Goal: Task Accomplishment & Management: Use online tool/utility

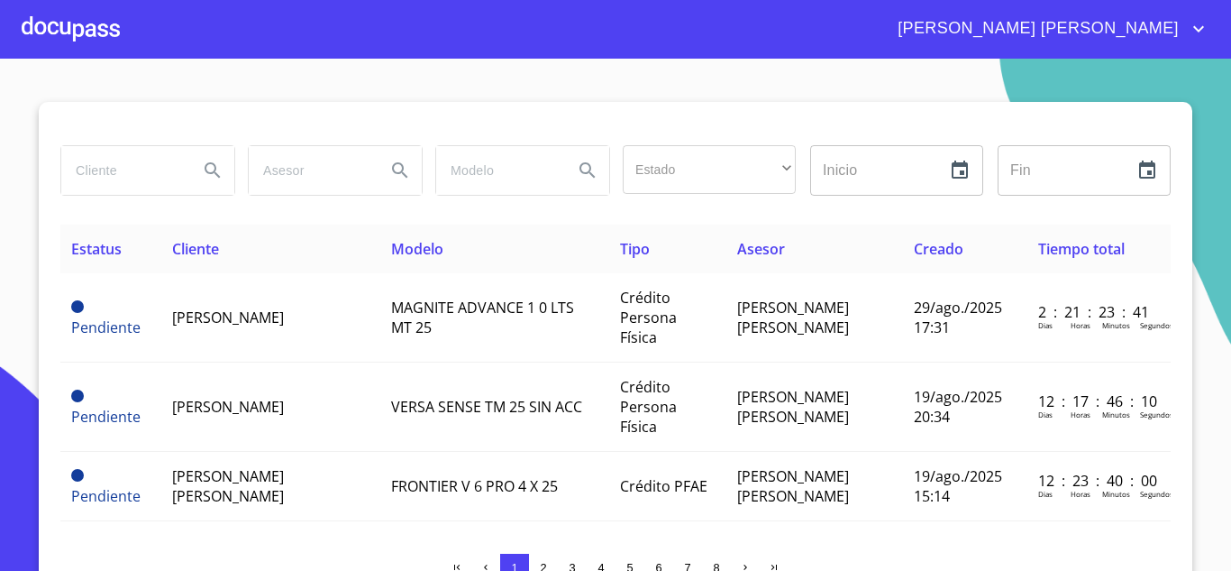
click at [114, 170] on input "search" at bounding box center [122, 170] width 123 height 49
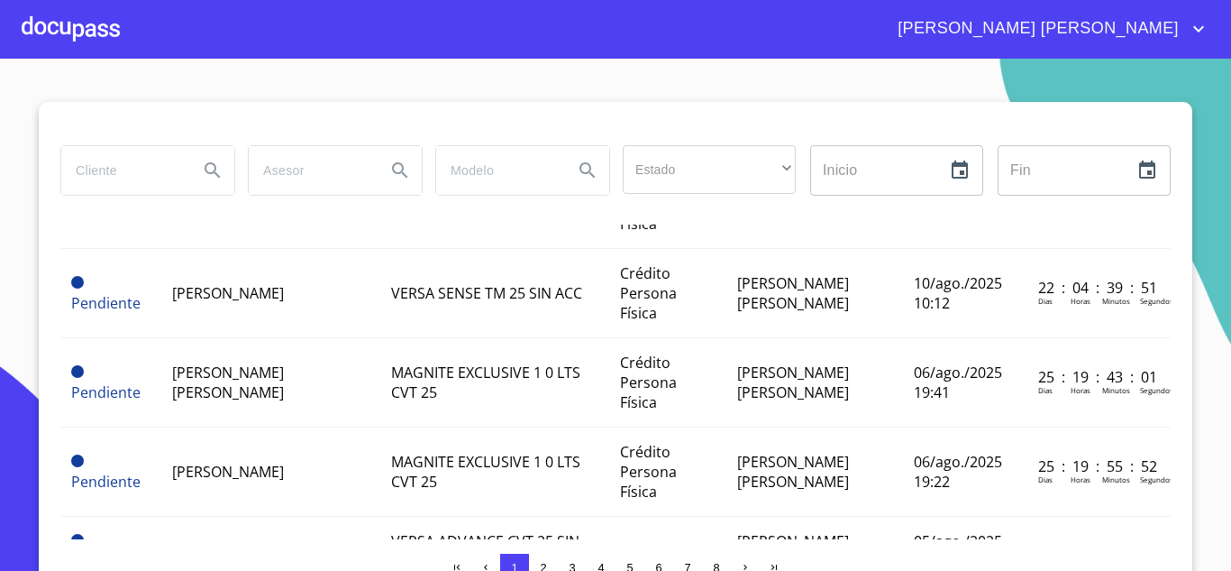
scroll to position [811, 0]
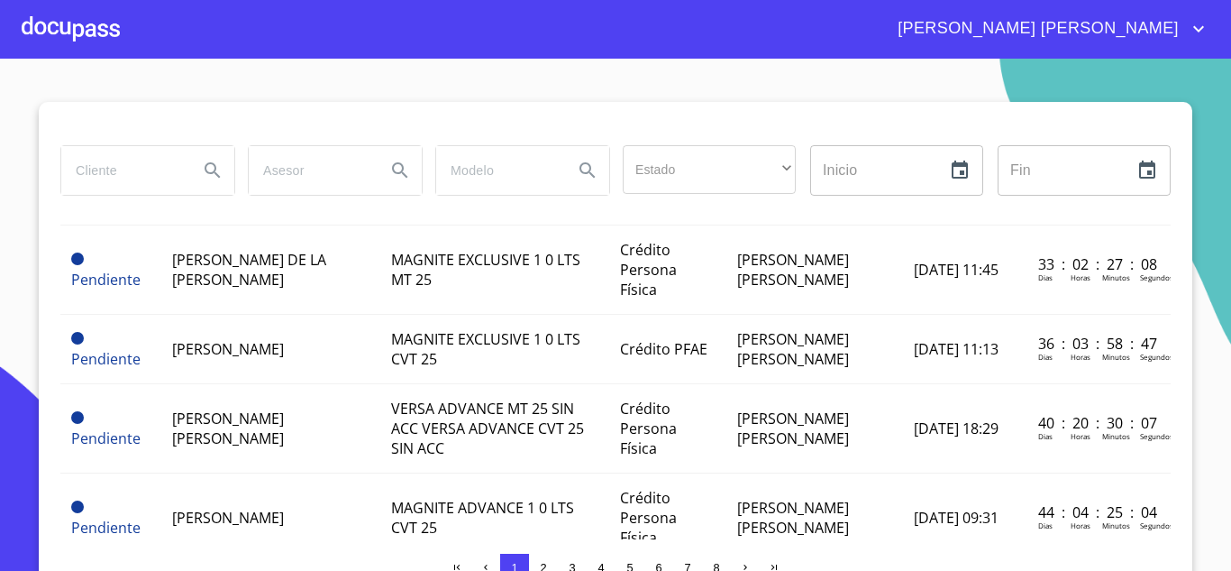
click at [105, 157] on input "search" at bounding box center [122, 170] width 123 height 49
type input "[PERSON_NAME]"
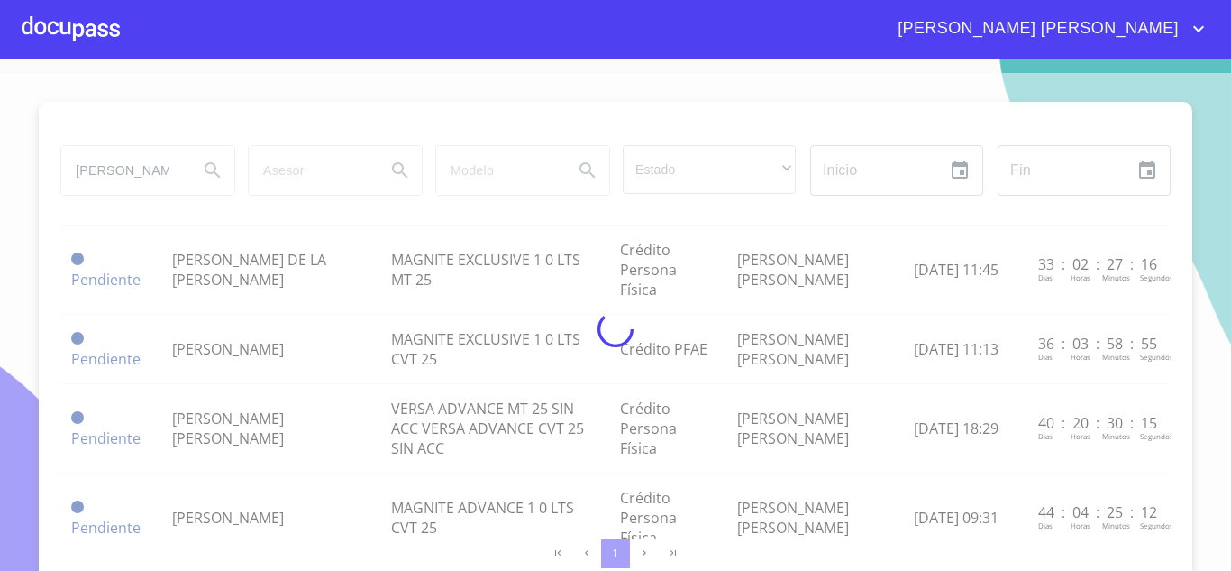
scroll to position [54, 0]
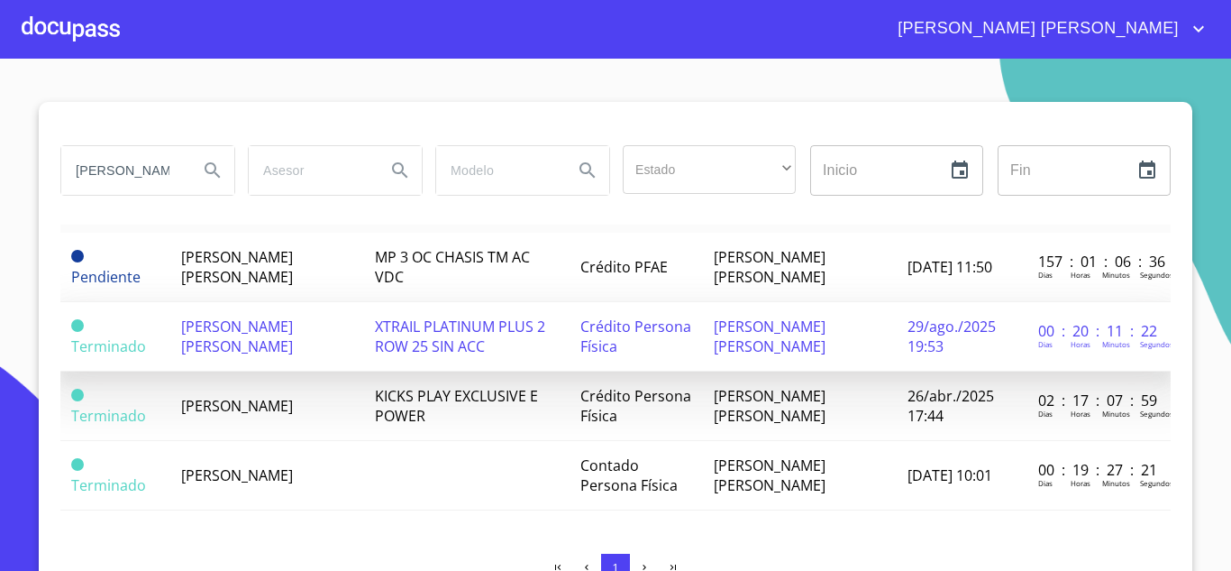
click at [286, 316] on span "[PERSON_NAME] [PERSON_NAME]" at bounding box center [237, 336] width 112 height 40
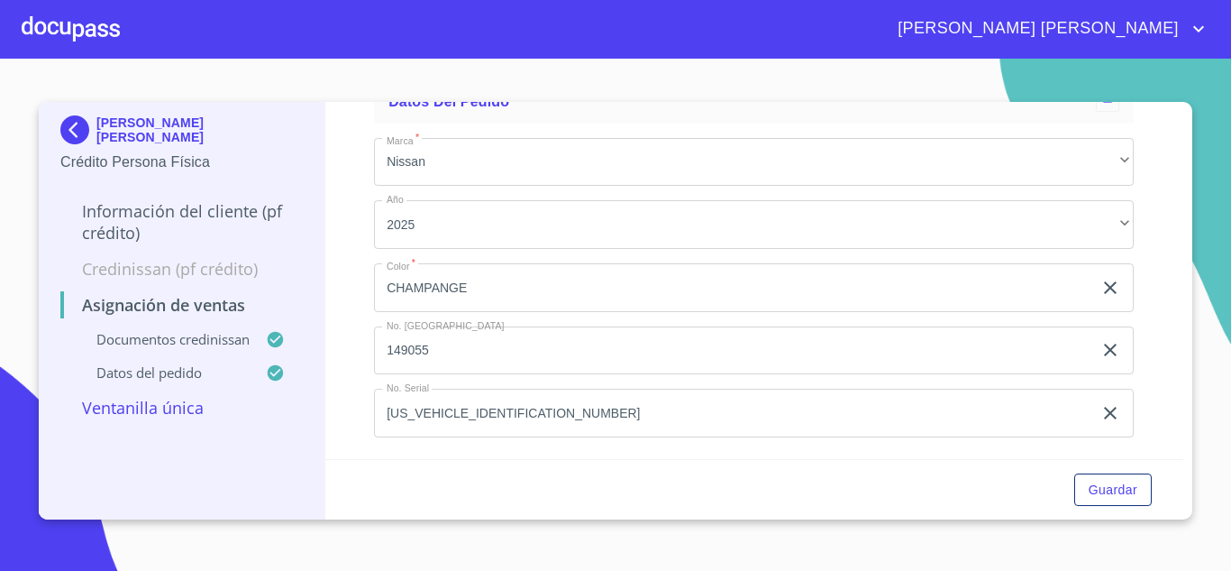
scroll to position [1190, 0]
click at [1116, 485] on span "Guardar" at bounding box center [1113, 490] width 49 height 23
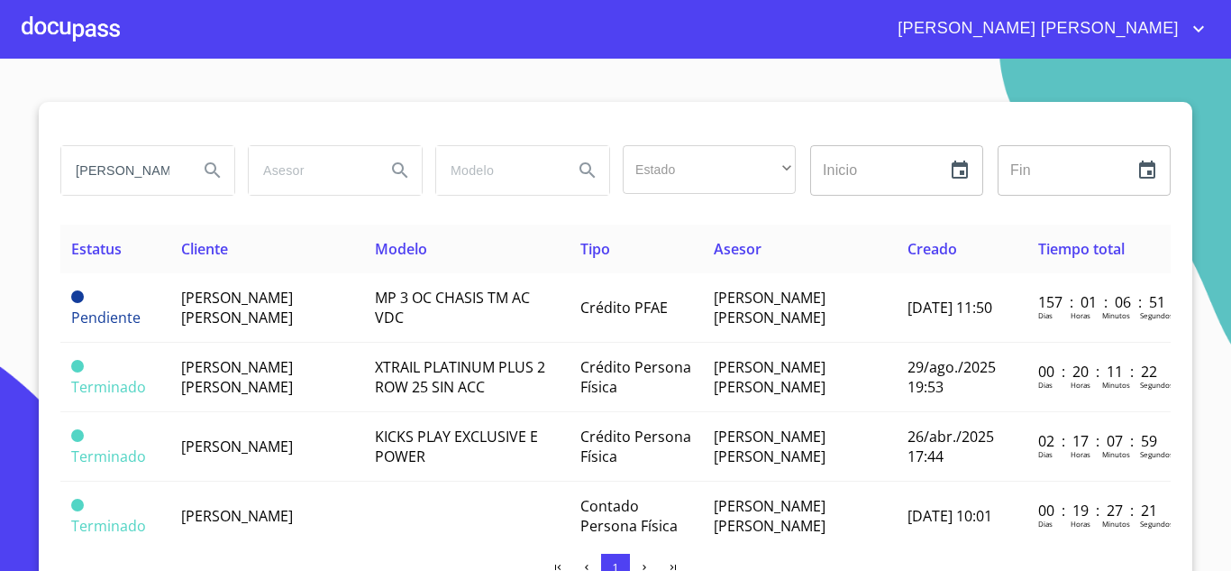
click at [81, 23] on div at bounding box center [71, 29] width 98 height 58
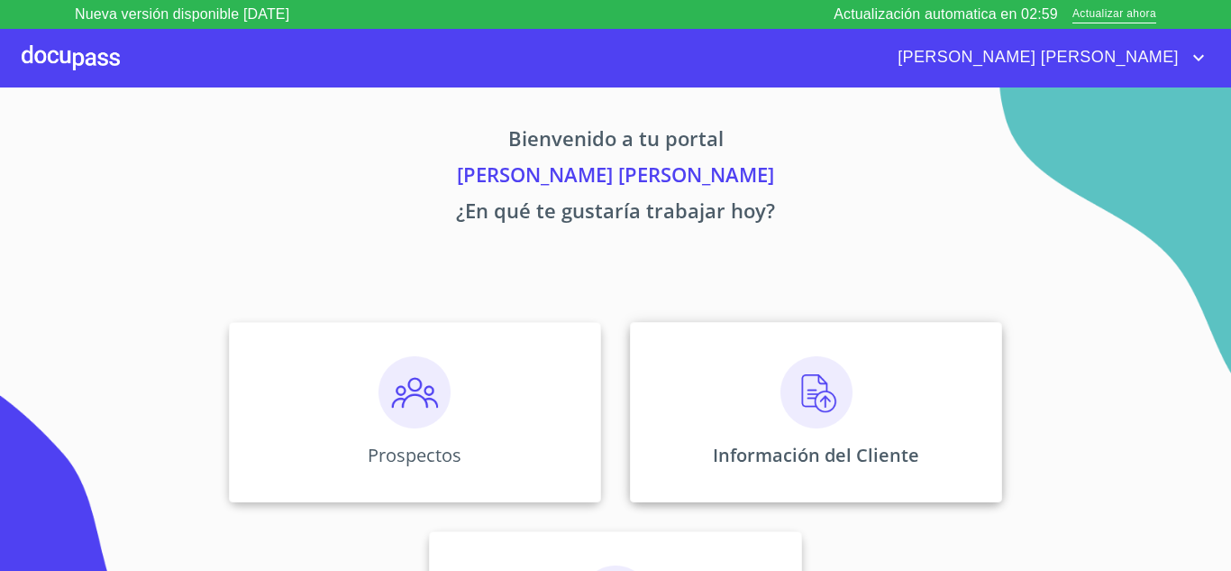
click at [791, 368] on img at bounding box center [817, 392] width 72 height 72
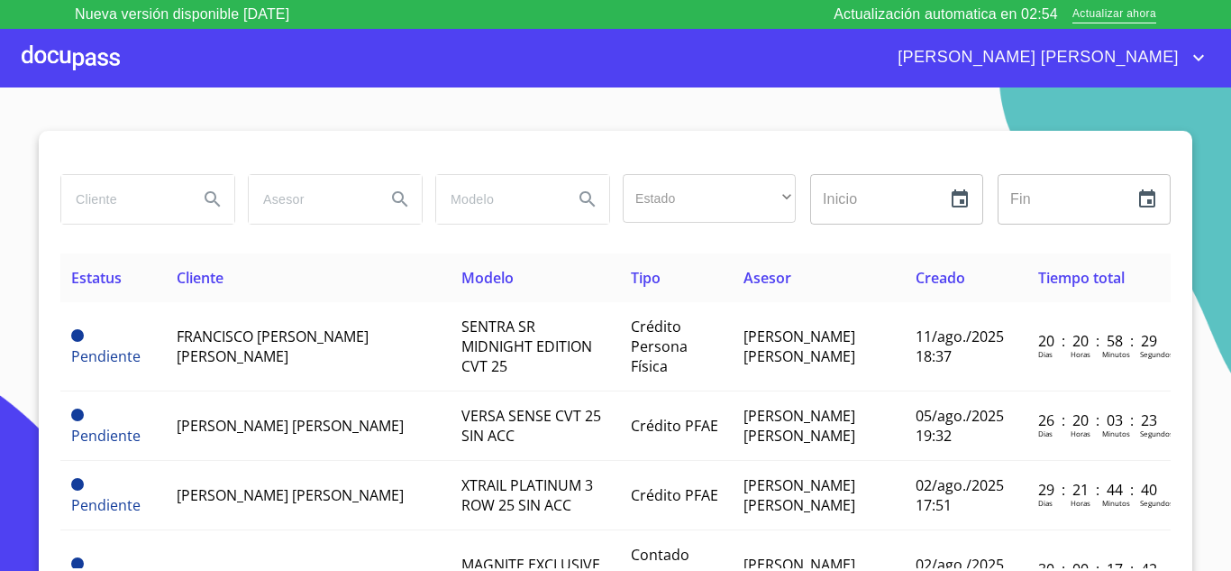
click at [111, 202] on input "search" at bounding box center [122, 199] width 123 height 49
type input "[PERSON_NAME]"
click at [202, 195] on icon "Search" at bounding box center [213, 199] width 22 height 22
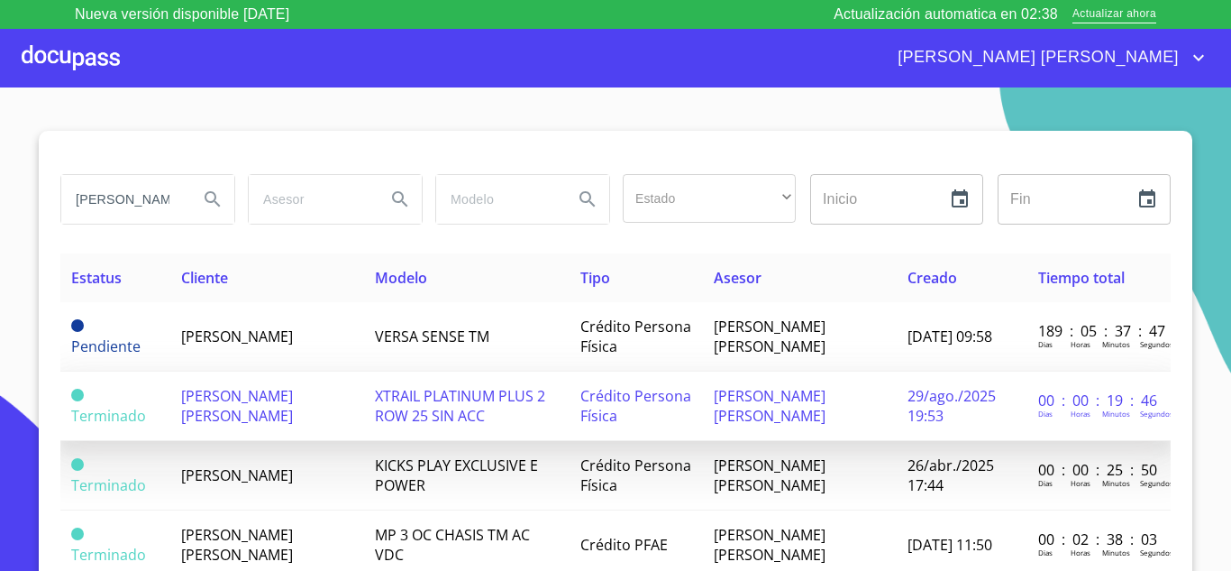
click at [260, 411] on span "[PERSON_NAME] [PERSON_NAME]" at bounding box center [237, 406] width 112 height 40
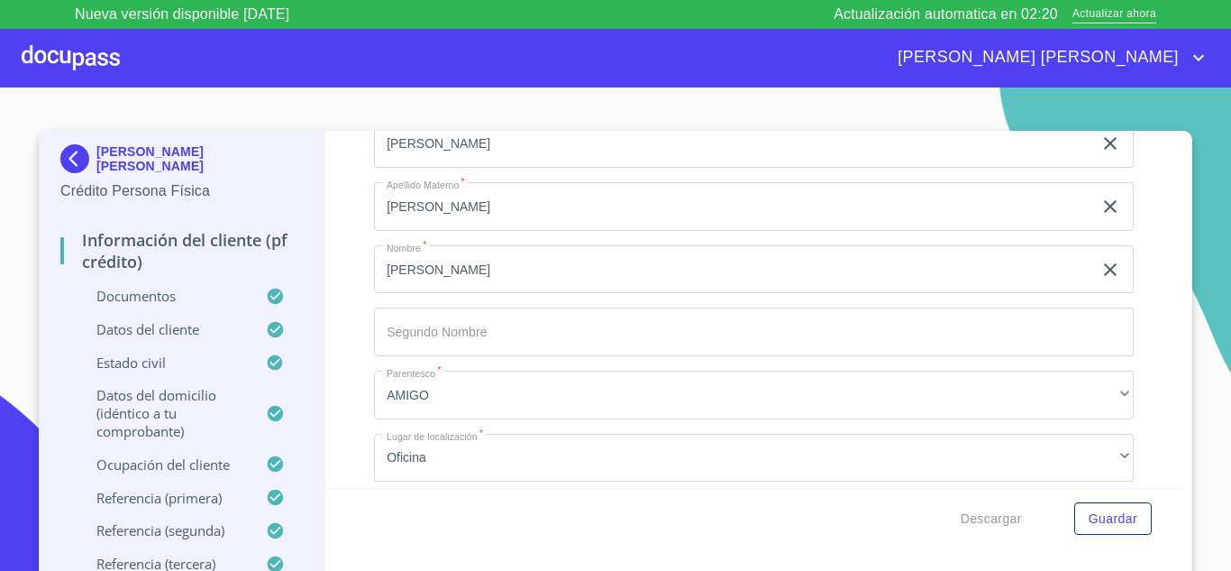
scroll to position [10480, 0]
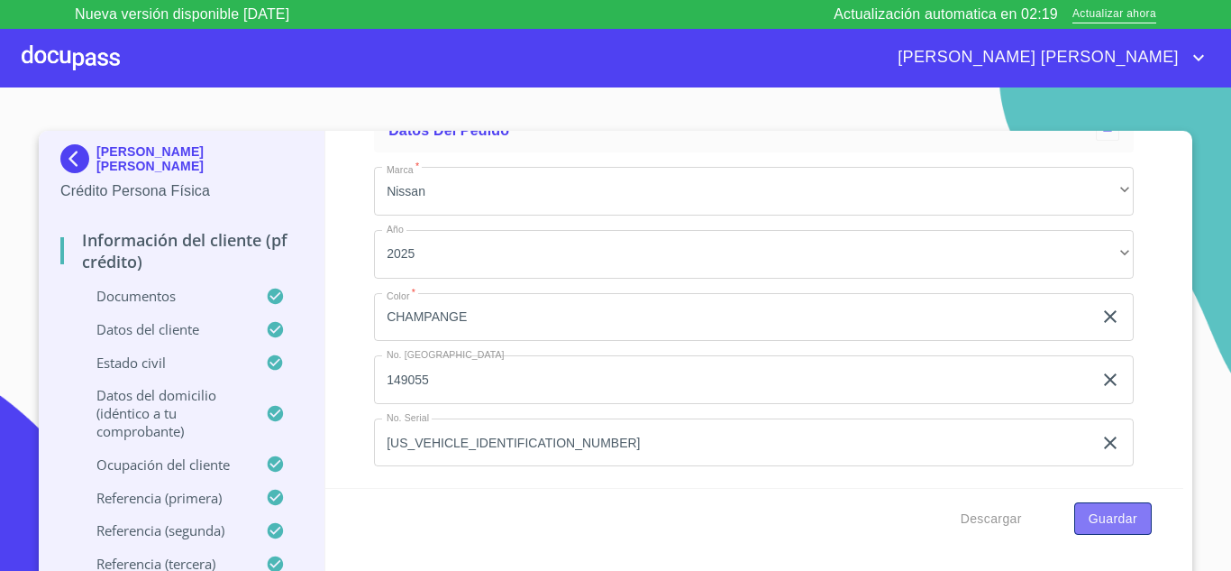
click at [1112, 519] on span "Guardar" at bounding box center [1113, 518] width 49 height 23
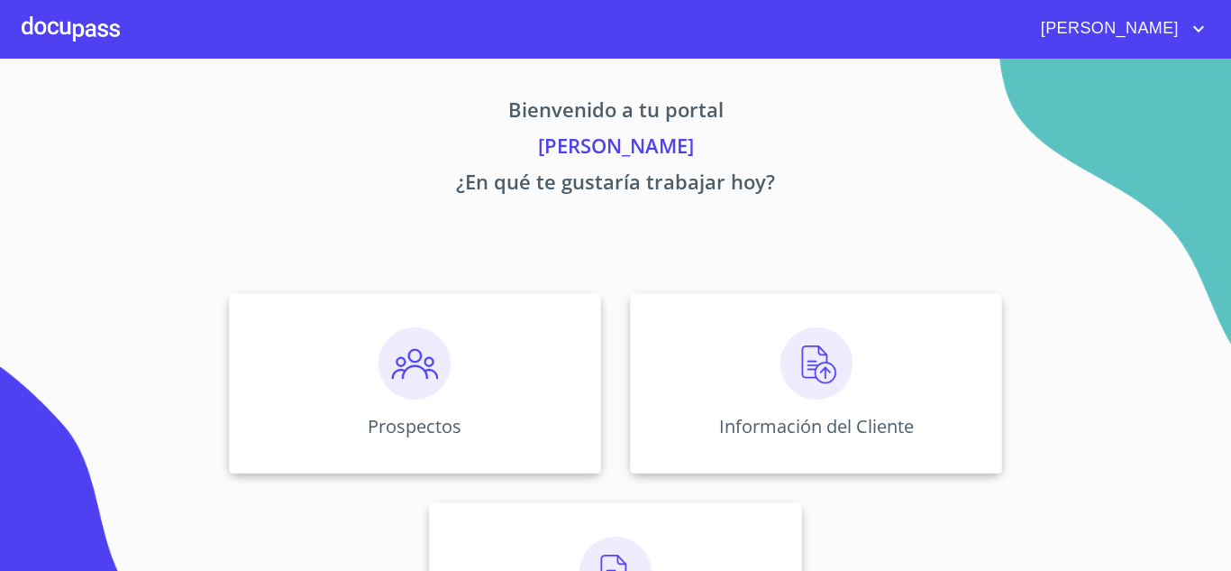
click at [1183, 26] on span "[PERSON_NAME]" at bounding box center [1107, 28] width 160 height 29
click at [1180, 40] on li "Salir" at bounding box center [1180, 38] width 59 height 32
